Goal: Information Seeking & Learning: Check status

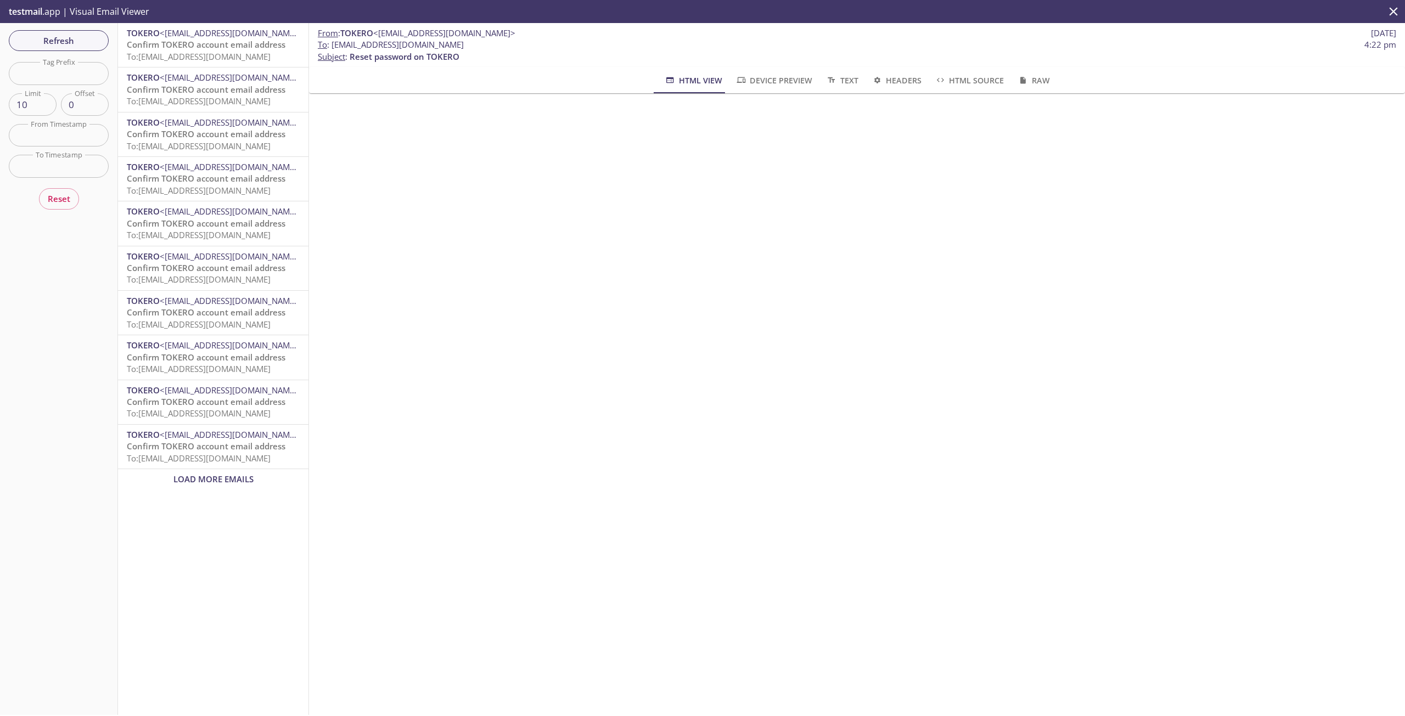
click at [187, 40] on span "Confirm TOKERO account email address" at bounding box center [206, 44] width 159 height 11
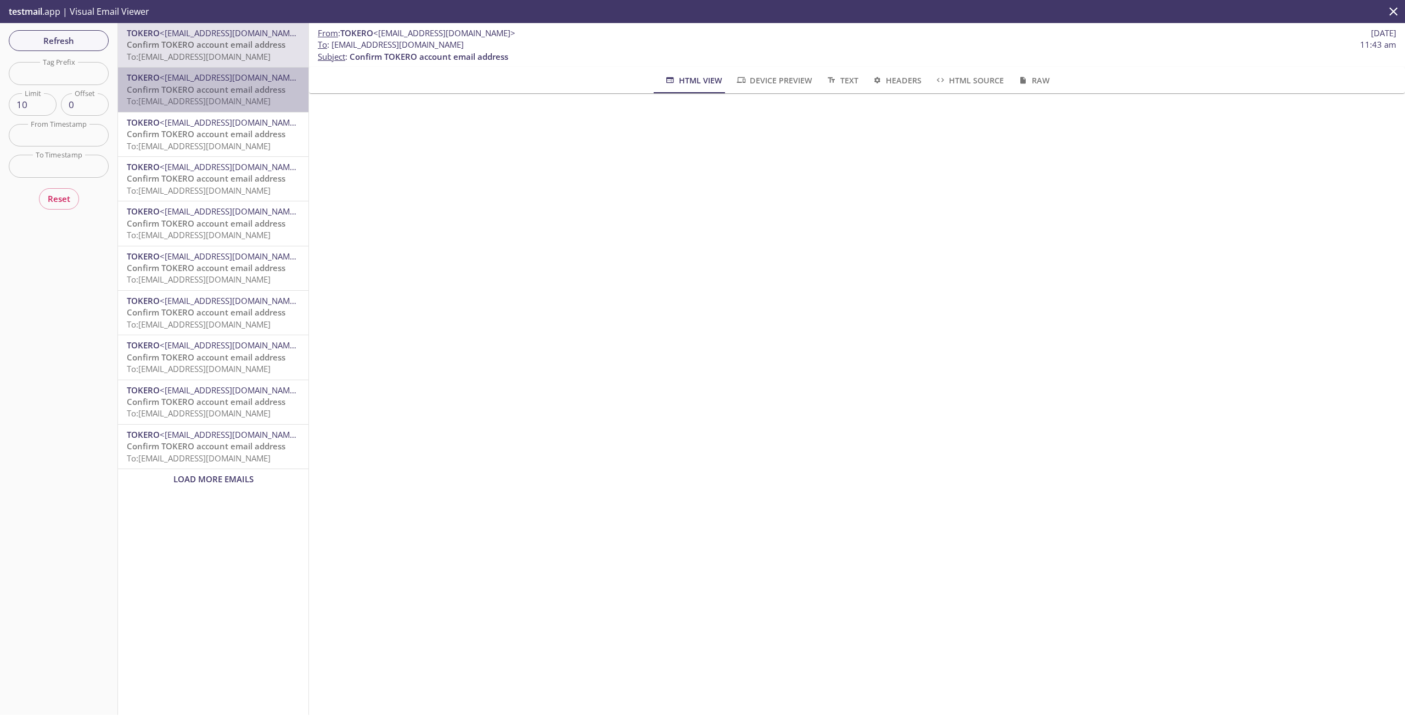
click at [213, 87] on span "Confirm TOKERO account email address" at bounding box center [206, 89] width 159 height 11
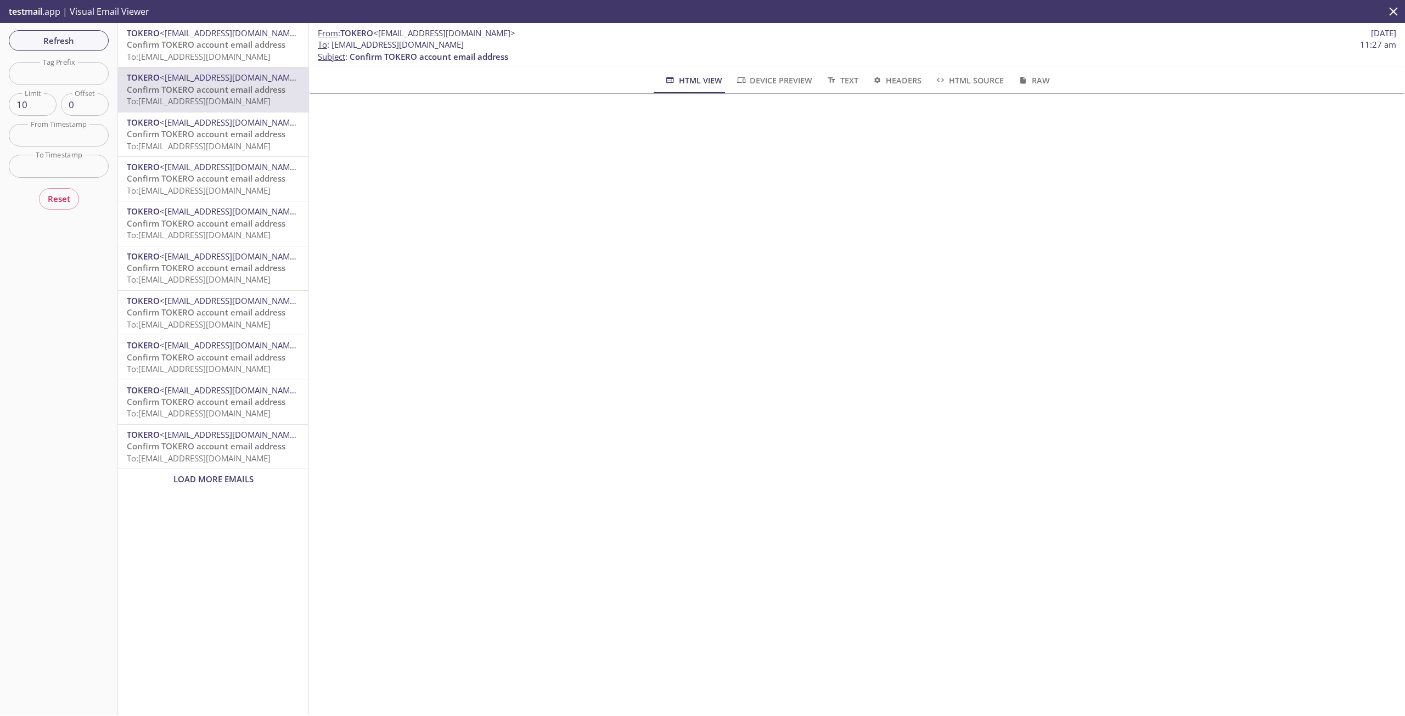
click at [211, 142] on span "To: 12aat.16c89e41fa0c47ed@inbox.testmail.app" at bounding box center [199, 146] width 144 height 11
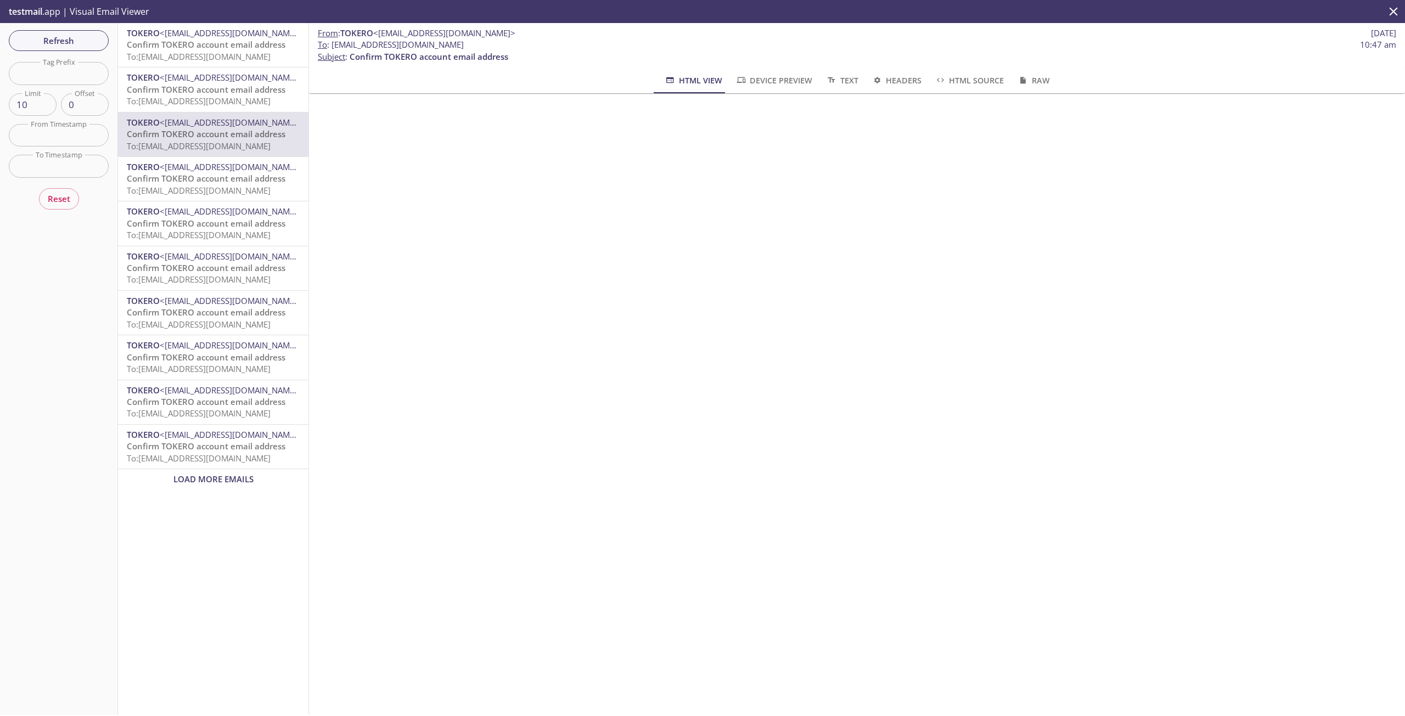
click at [214, 175] on span "Confirm TOKERO account email address" at bounding box center [206, 178] width 159 height 11
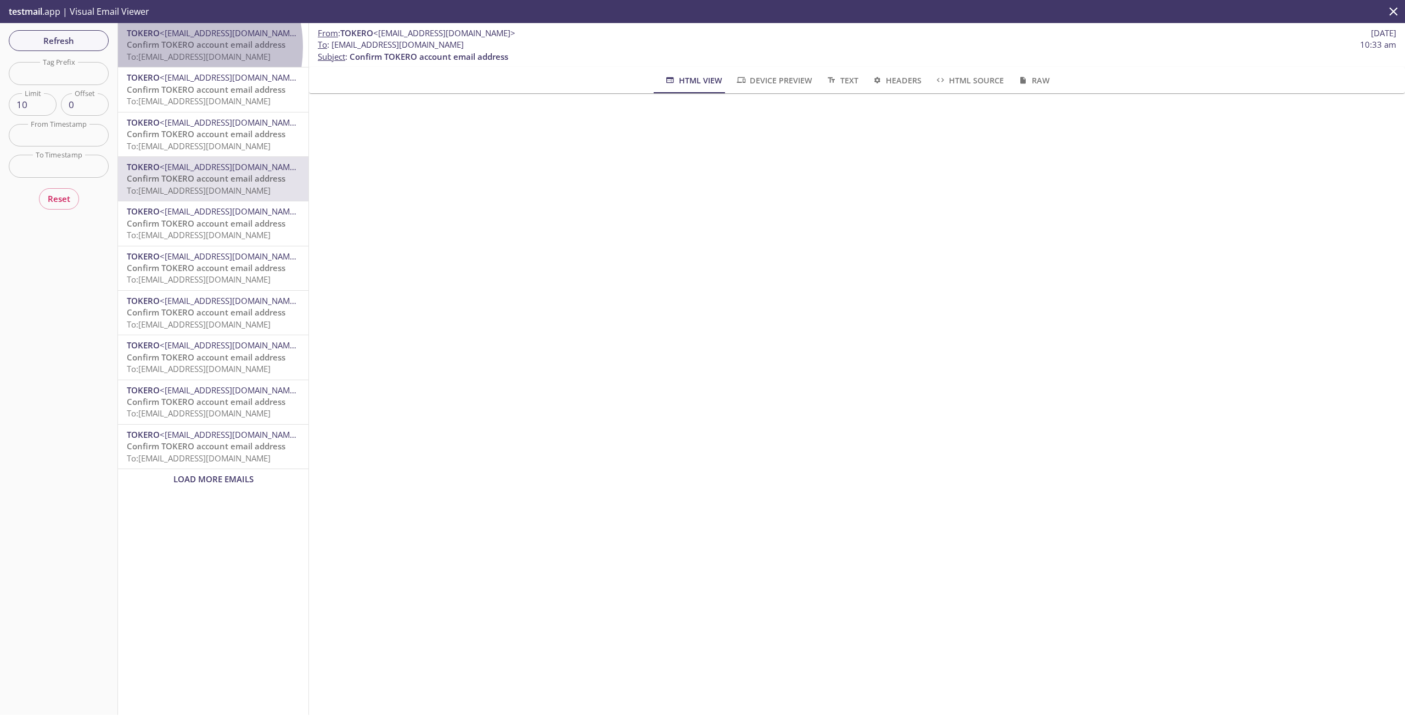
click at [166, 47] on span "Confirm TOKERO account email address" at bounding box center [206, 44] width 159 height 11
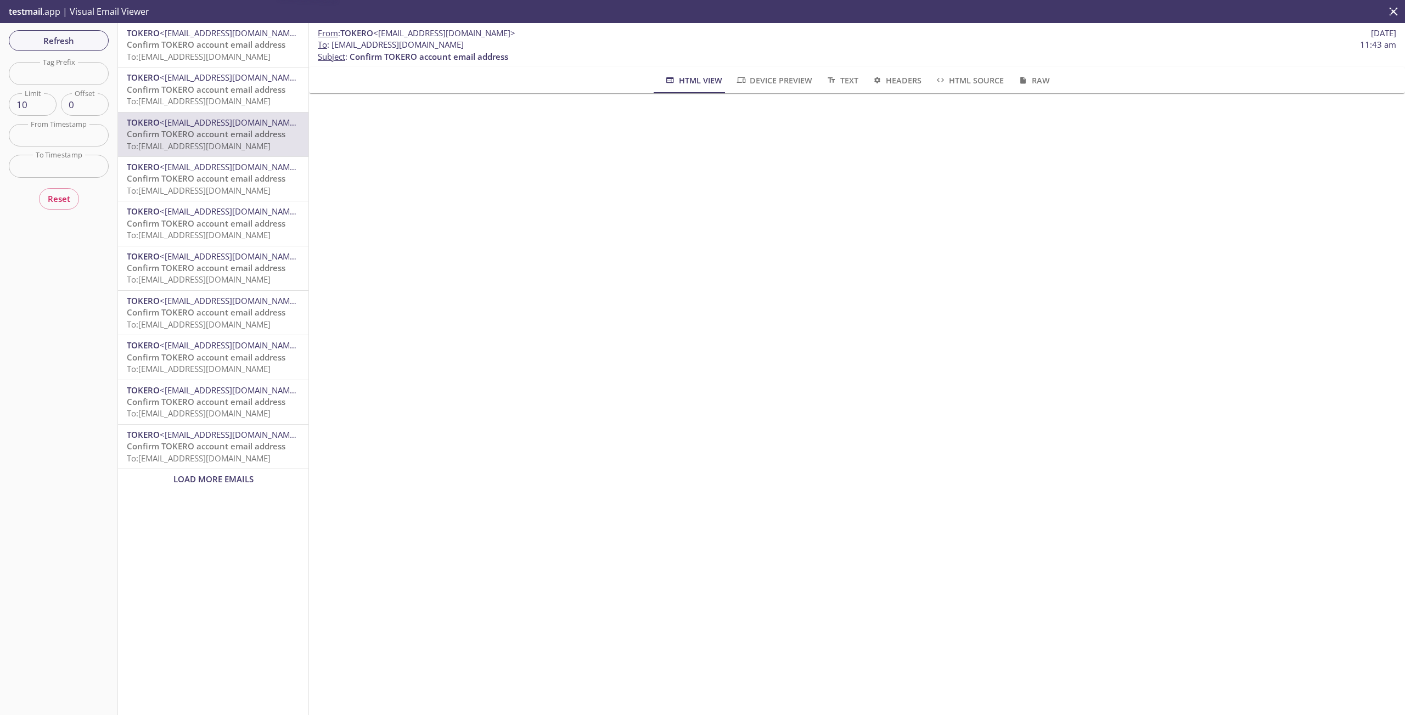
click at [202, 51] on span "To: [EMAIL_ADDRESS][DOMAIN_NAME]" at bounding box center [199, 56] width 144 height 11
